Goal: Obtain resource: Obtain resource

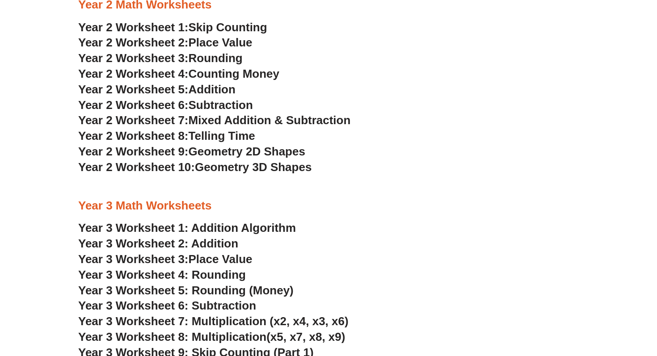
scroll to position [969, 0]
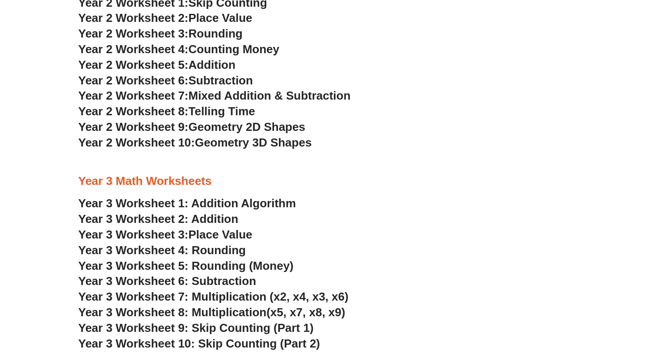
click at [203, 214] on link "Year 3 Worksheet 2: Addition" at bounding box center [158, 218] width 160 height 13
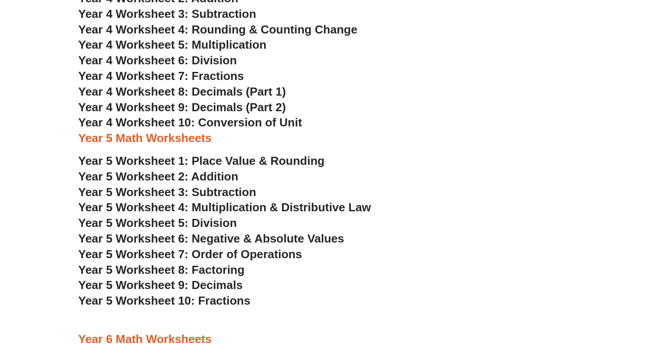
scroll to position [1408, 0]
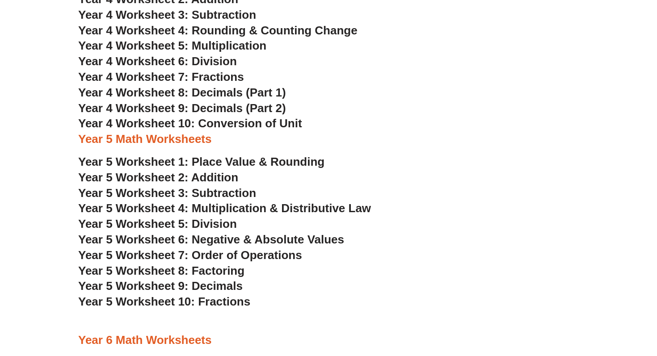
click at [233, 237] on span "Year 5 Worksheet 6: Negative & Absolute Values" at bounding box center [211, 239] width 266 height 13
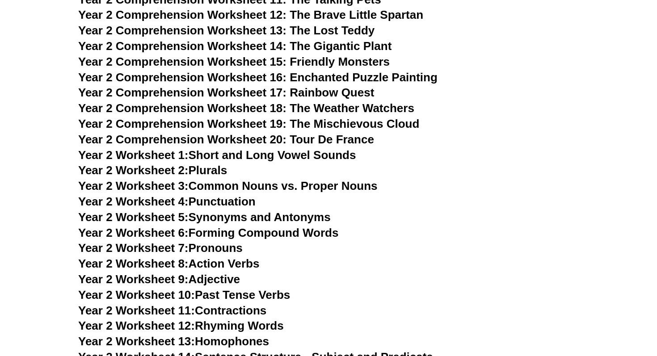
scroll to position [2118, 0]
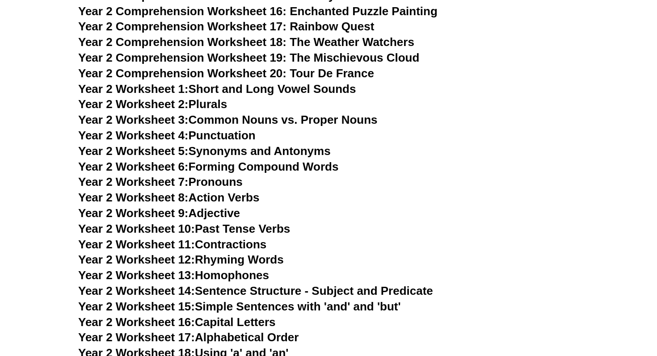
click at [218, 150] on link "Year 2 Worksheet 5: Synonyms and Antonyms" at bounding box center [204, 150] width 252 height 13
